Goal: Information Seeking & Learning: Find contact information

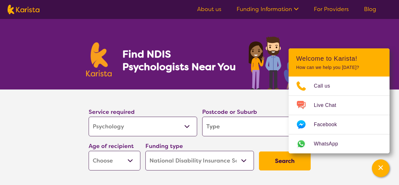
select select "Psychology"
select select "NDIS"
select select "Psychology"
select select "NDIS"
click at [236, 127] on input "search" at bounding box center [256, 126] width 109 height 20
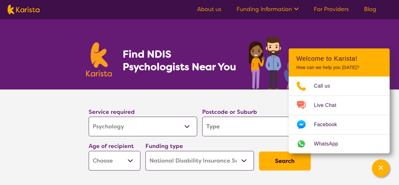
click at [222, 129] on input "search" at bounding box center [256, 126] width 109 height 20
type input "5"
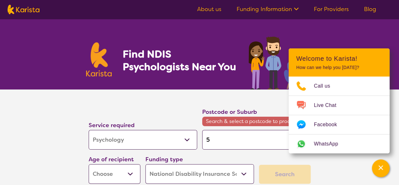
type input "50"
type input "501"
type input "5013"
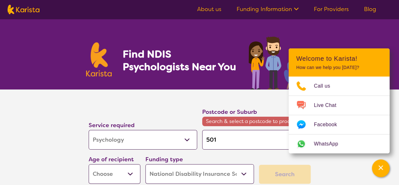
type input "5013"
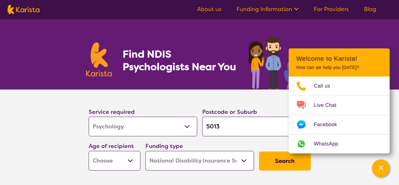
type input "5013"
click at [51, 117] on section "Service required Allied Health Assistant Assessment ([MEDICAL_DATA] or [MEDICAL…" at bounding box center [199, 139] width 399 height 101
click at [277, 169] on button "Search" at bounding box center [285, 160] width 52 height 19
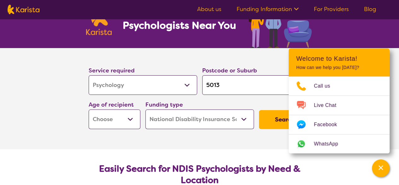
scroll to position [63, 0]
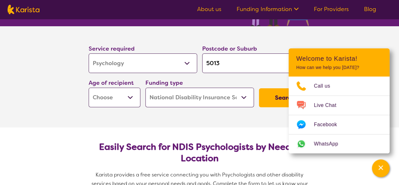
click at [110, 95] on select "Early Childhood - 0 to 9 Child - 10 to 11 Adolescent - 12 to 17 Adult - 18 to 6…" at bounding box center [115, 97] width 52 height 20
select select "AD"
click at [89, 87] on select "Early Childhood - 0 to 9 Child - 10 to 11 Adolescent - 12 to 17 Adult - 18 to 6…" at bounding box center [115, 97] width 52 height 20
select select "AD"
click at [238, 99] on select "Home Care Package (HCP) National Disability Insurance Scheme (NDIS) I don't know" at bounding box center [200, 97] width 109 height 20
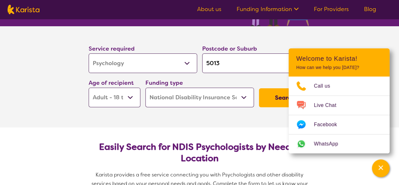
click at [146, 87] on select "Home Care Package (HCP) National Disability Insurance Scheme (NDIS) I don't know" at bounding box center [200, 97] width 109 height 20
click at [276, 91] on button "Search" at bounding box center [285, 97] width 52 height 19
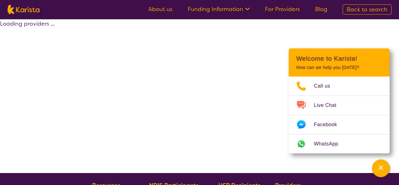
select select "by_score"
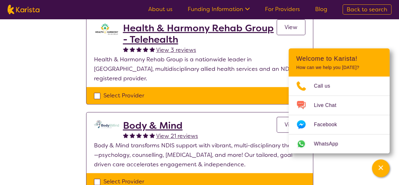
scroll to position [442, 0]
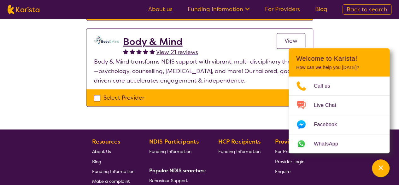
drag, startPoint x: 145, startPoint y: 36, endPoint x: 134, endPoint y: 88, distance: 53.6
click at [145, 36] on h2 "Body & Mind" at bounding box center [160, 41] width 75 height 11
